Goal: Task Accomplishment & Management: Manage account settings

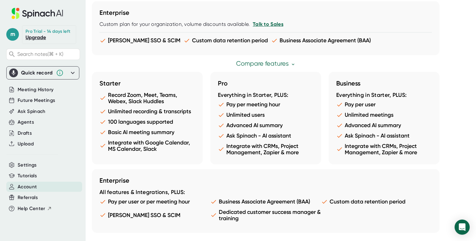
scroll to position [320, 0]
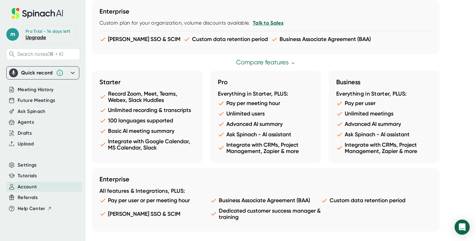
click at [272, 63] on link "Compare features" at bounding box center [265, 62] width 59 height 7
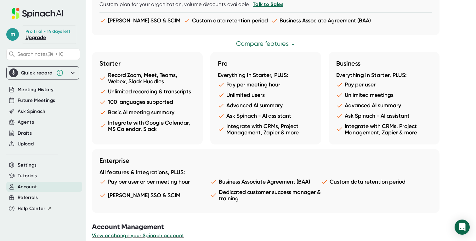
scroll to position [333, 0]
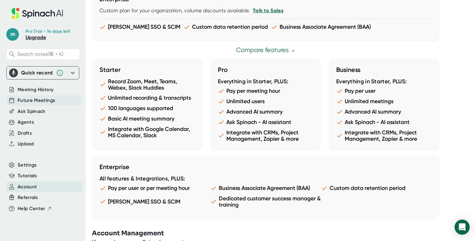
click at [29, 100] on span "Future Meetings" at bounding box center [36, 100] width 37 height 7
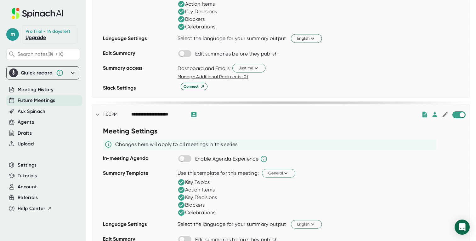
scroll to position [190, 0]
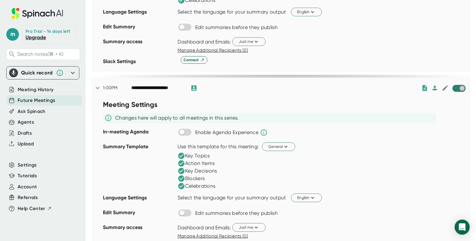
click at [460, 87] on input "checkbox" at bounding box center [462, 88] width 18 height 6
checkbox input "true"
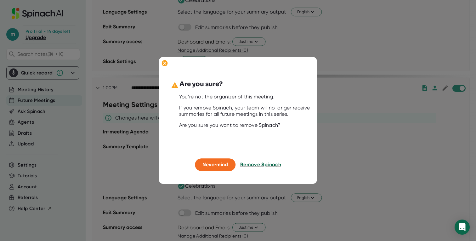
click at [251, 165] on span "Remove Spinach" at bounding box center [260, 164] width 41 height 6
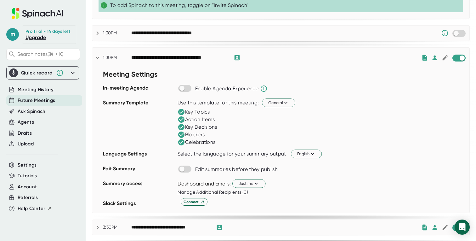
scroll to position [323, 0]
